Goal: Information Seeking & Learning: Understand process/instructions

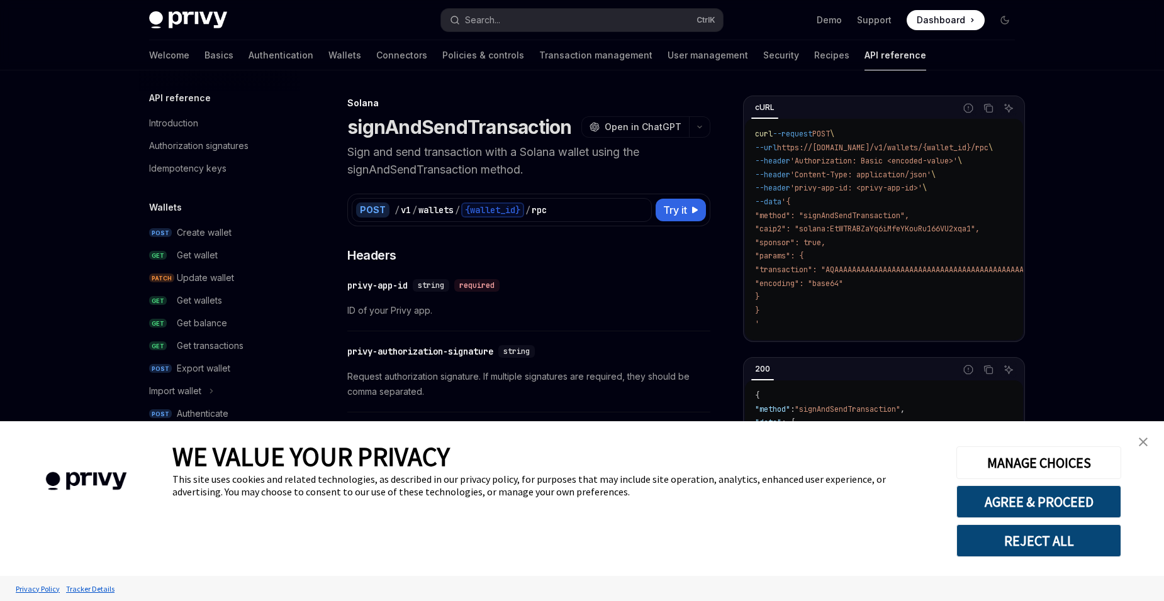
click at [1141, 447] on link "close banner" at bounding box center [1143, 442] width 25 height 25
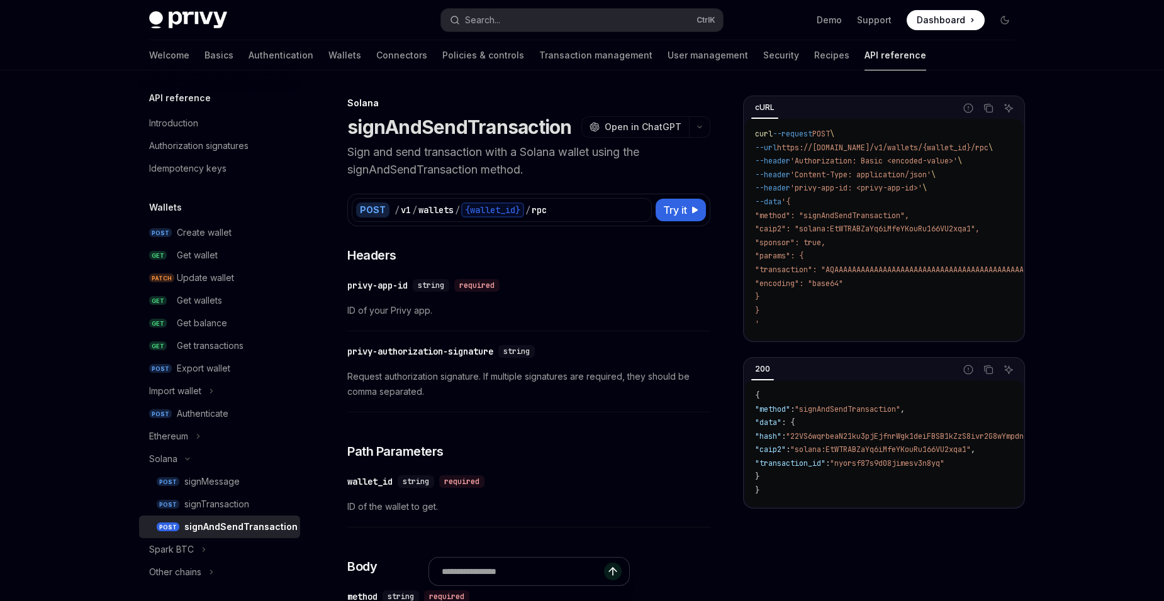
click at [302, 55] on div "Welcome Basics Authentication Wallets Connectors Policies & controls Transactio…" at bounding box center [537, 55] width 777 height 30
click at [328, 57] on link "Wallets" at bounding box center [344, 55] width 33 height 30
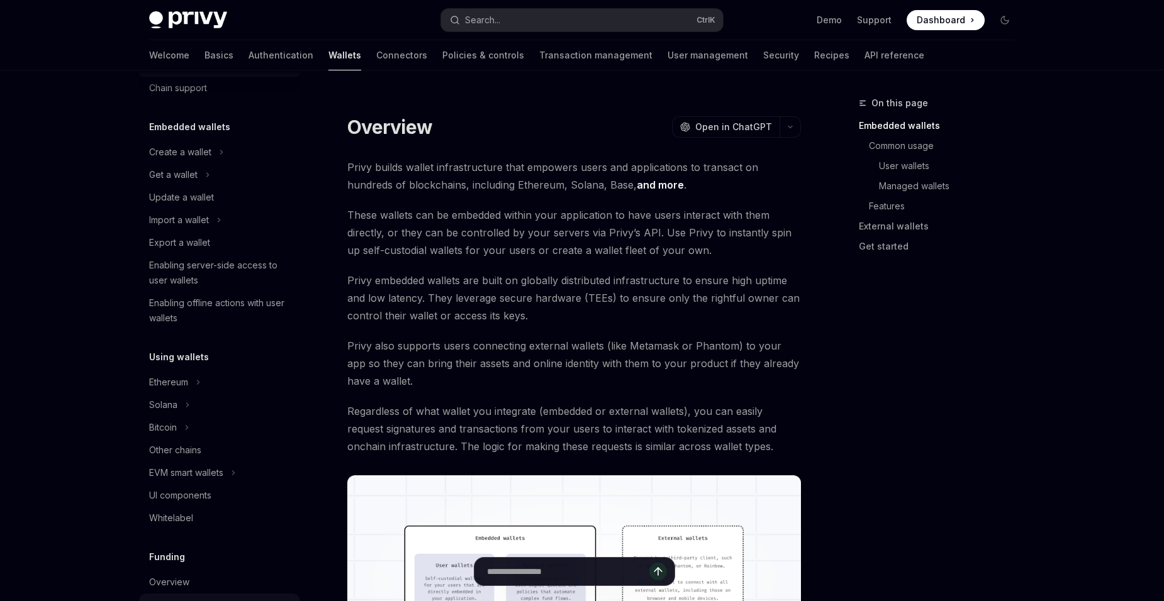
scroll to position [39, 0]
click at [242, 251] on div "Export a wallet" at bounding box center [220, 246] width 143 height 15
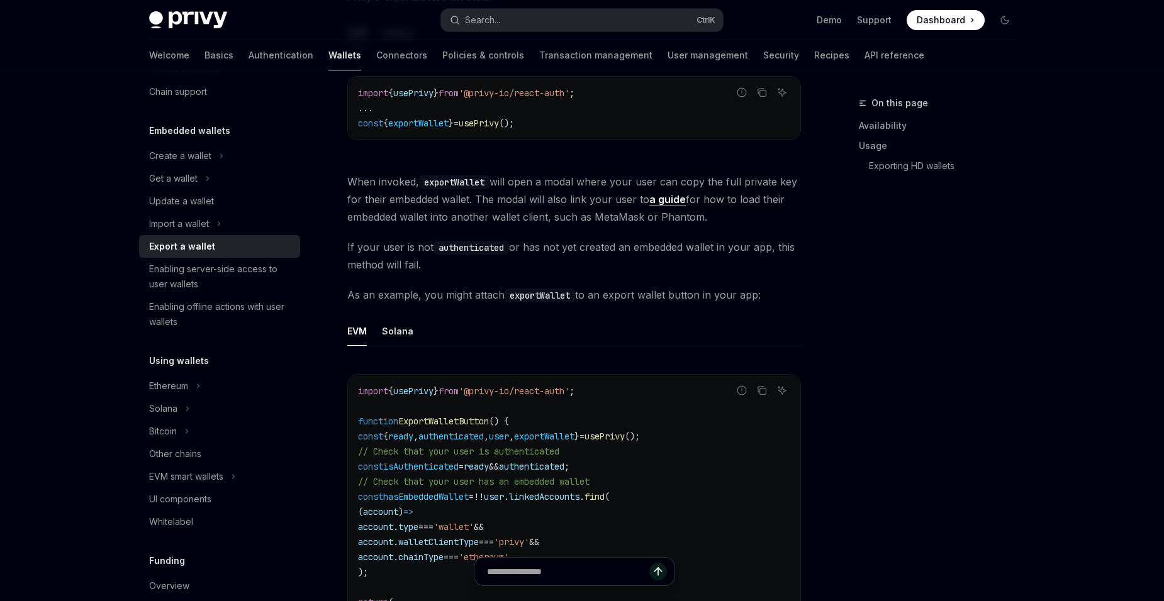
scroll to position [503, 0]
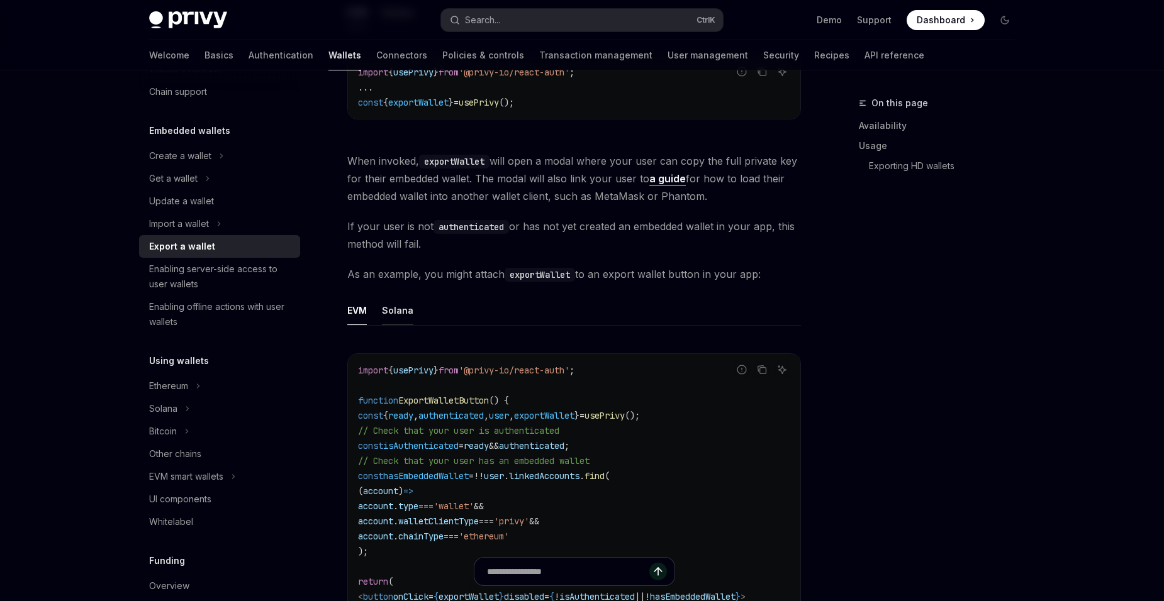
click at [404, 319] on div "Solana" at bounding box center [397, 311] width 31 height 30
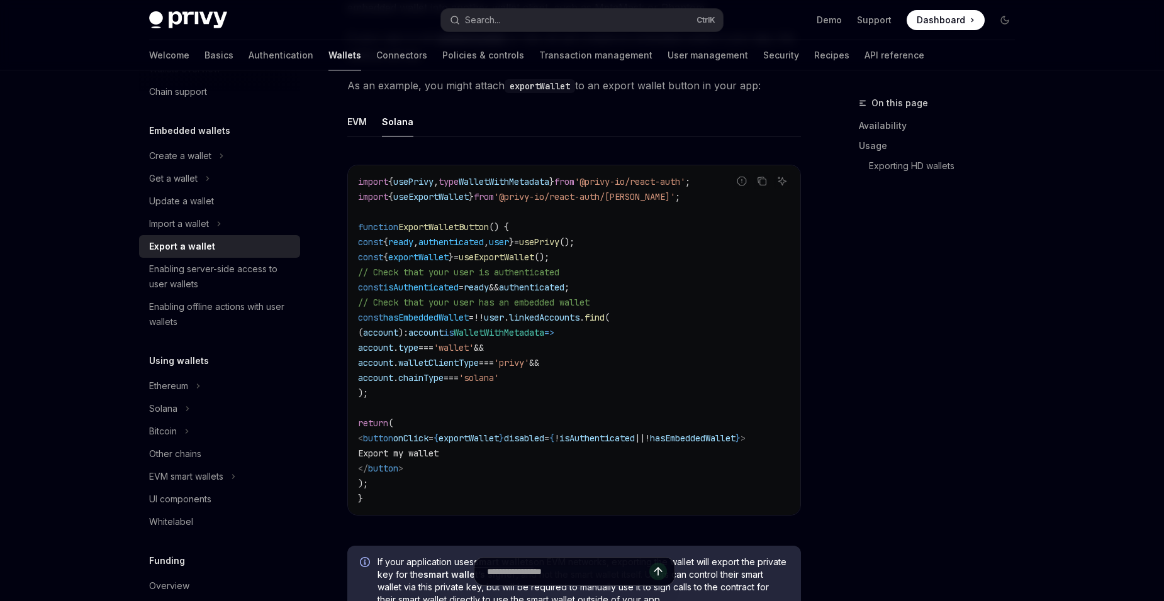
click at [939, 384] on div "On this page Availability Usage Exporting HD wallets" at bounding box center [929, 349] width 191 height 506
click at [225, 437] on button "Bitcoin" at bounding box center [219, 431] width 161 height 23
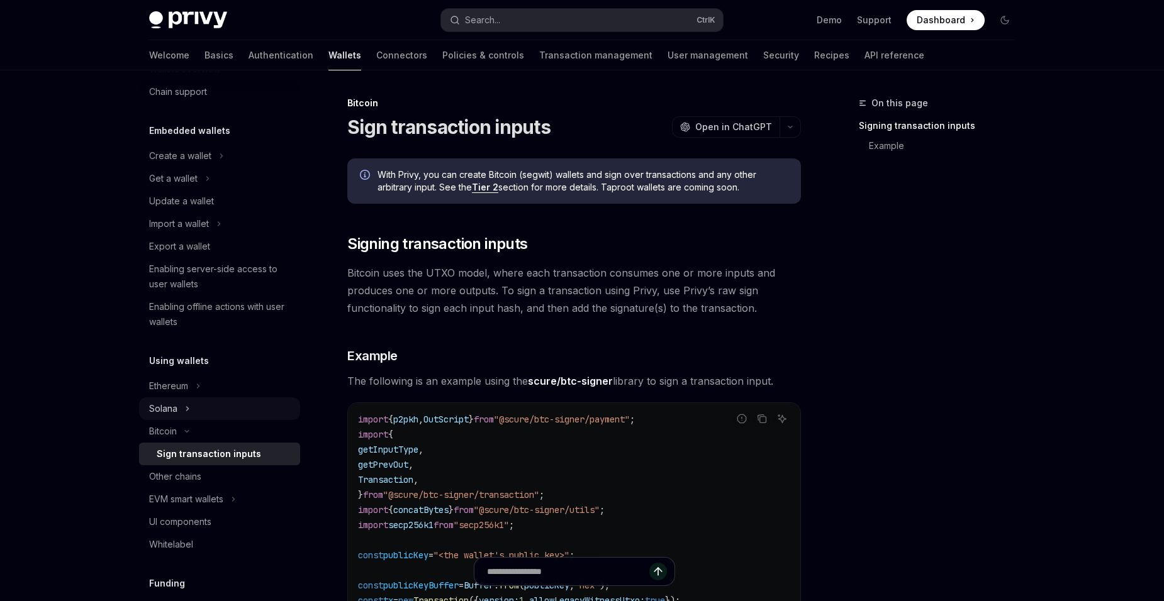
click at [226, 414] on button "Solana" at bounding box center [219, 409] width 161 height 23
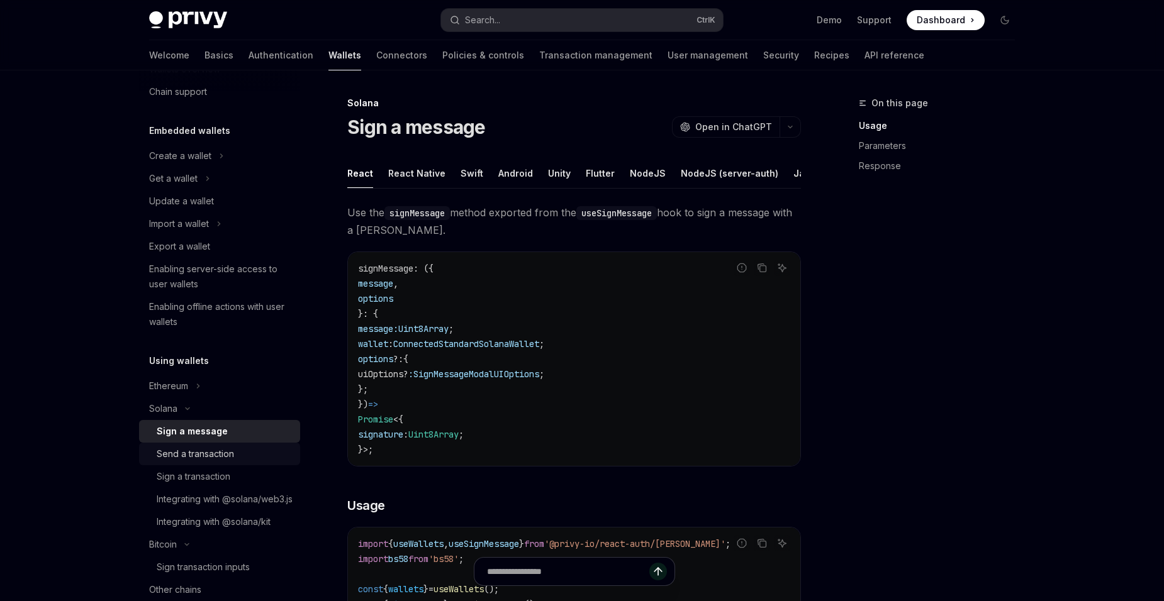
click at [257, 457] on div "Send a transaction" at bounding box center [225, 454] width 136 height 15
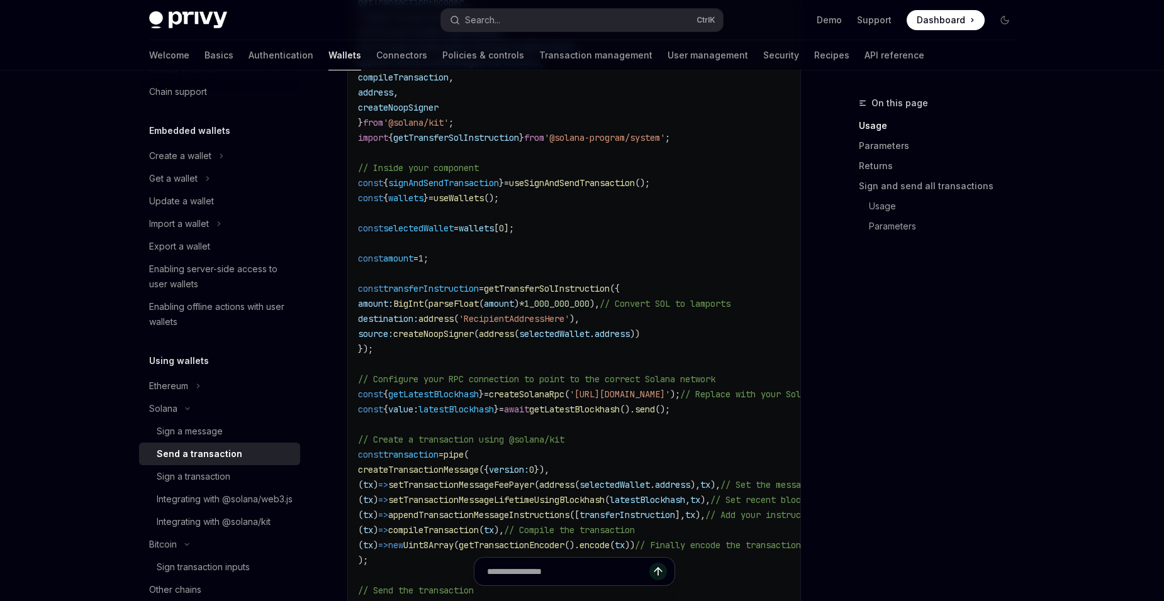
scroll to position [755, 0]
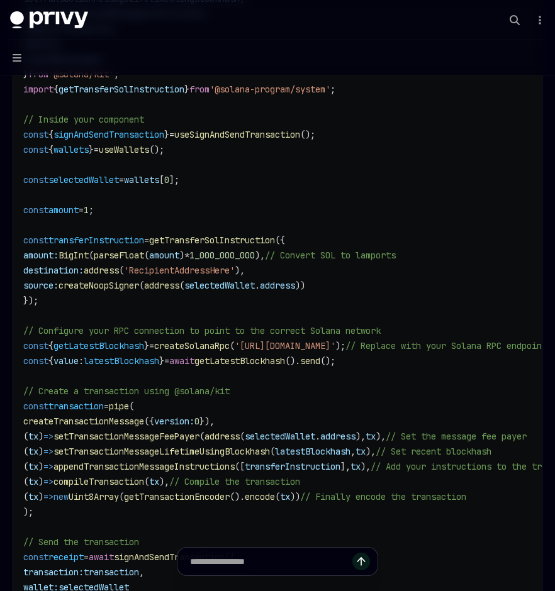
type textarea "*"
